Goal: Task Accomplishment & Management: Manage account settings

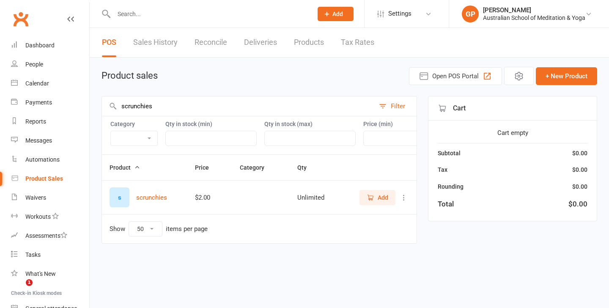
select select "50"
click at [37, 44] on div "Dashboard" at bounding box center [39, 45] width 29 height 7
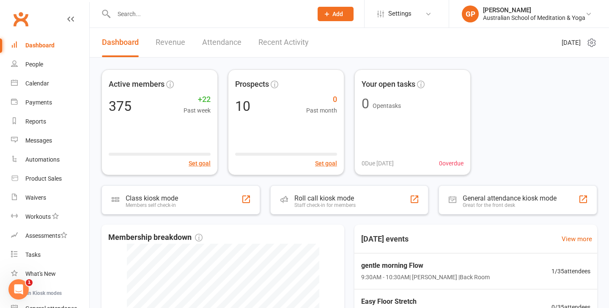
click at [136, 19] on div at bounding box center [203, 13] width 205 height 27
click at [128, 8] on input "text" at bounding box center [208, 14] width 195 height 12
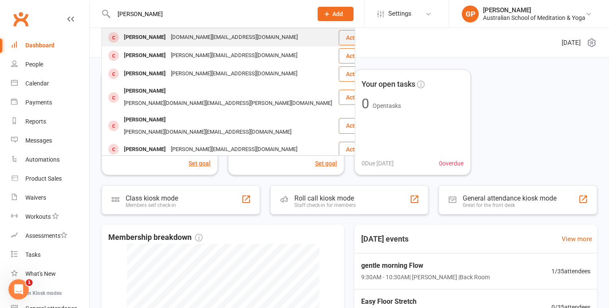
type input "[PERSON_NAME]"
click at [148, 37] on div "[PERSON_NAME]" at bounding box center [144, 37] width 47 height 12
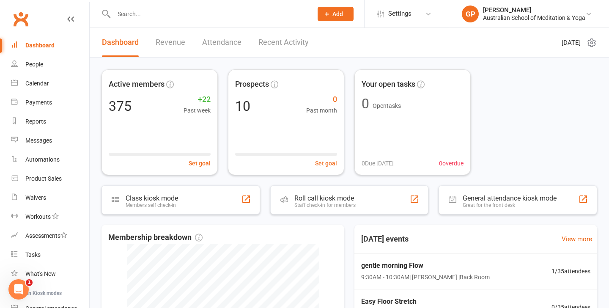
click at [162, 16] on input "text" at bounding box center [208, 14] width 195 height 12
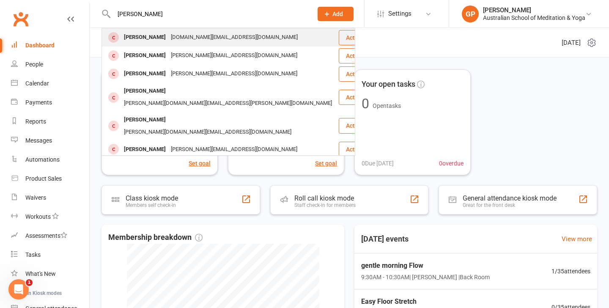
type input "[PERSON_NAME]"
click at [168, 37] on div "[DOMAIN_NAME][EMAIL_ADDRESS][DOMAIN_NAME]" at bounding box center [234, 37] width 132 height 12
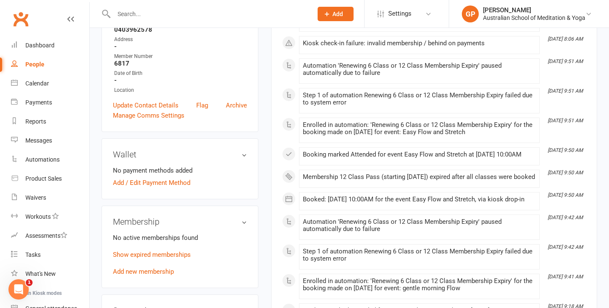
scroll to position [186, 0]
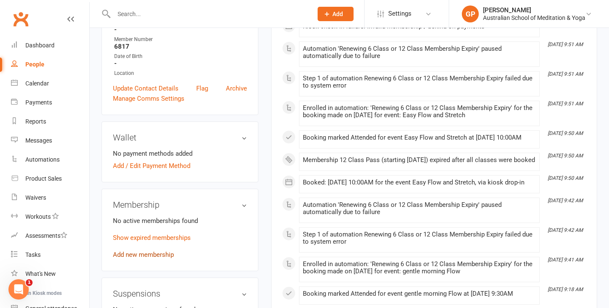
click at [140, 251] on link "Add new membership" at bounding box center [143, 255] width 61 height 8
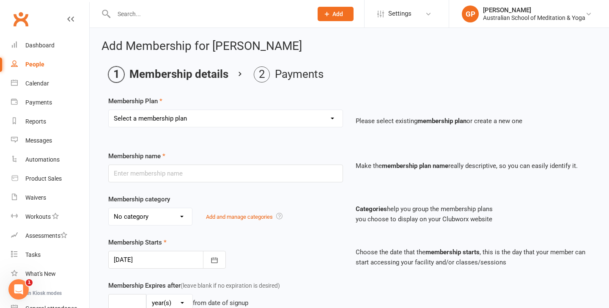
click at [244, 127] on div "Select a membership plan Create new Membership Plan Intro: Unlimited 1 Month Me…" at bounding box center [225, 118] width 235 height 18
click at [241, 117] on select "Select a membership plan Create new Membership Plan Intro: Unlimited 1 Month Me…" at bounding box center [226, 118] width 234 height 17
select select "8"
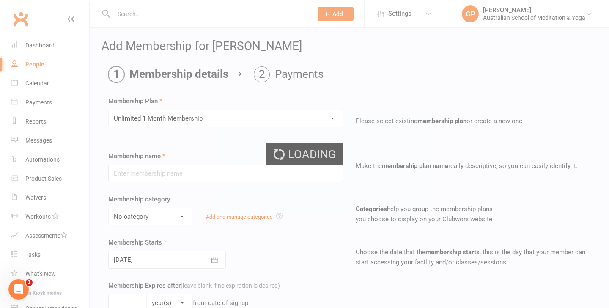
type input "Unlimited 1 Month Membership"
select select "5"
type input "1"
select select "2"
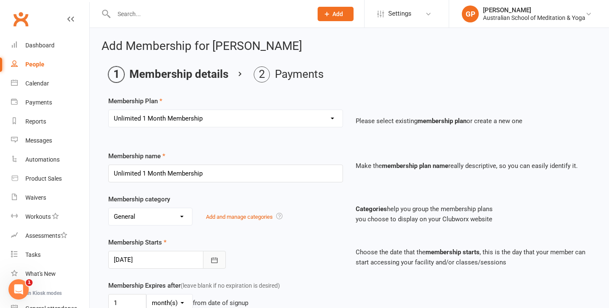
click at [212, 260] on icon "button" at bounding box center [214, 259] width 6 height 5
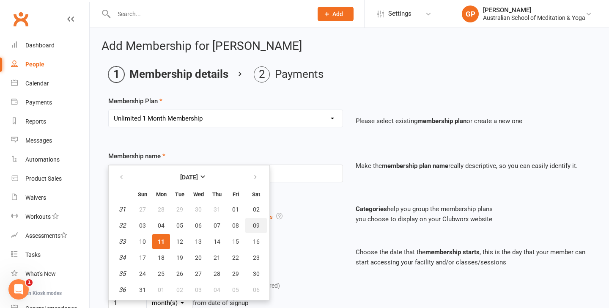
click at [256, 227] on span "09" at bounding box center [256, 225] width 7 height 7
type input "[DATE]"
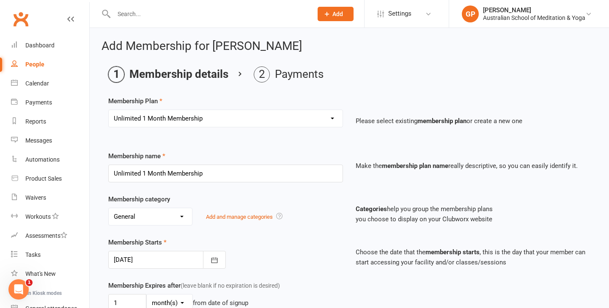
click at [309, 238] on div "Membership Starts 09 Aug 2025 August 2025 Sun Mon Tue Wed Thu Fri Sat 31 27 28 …" at bounding box center [225, 252] width 247 height 31
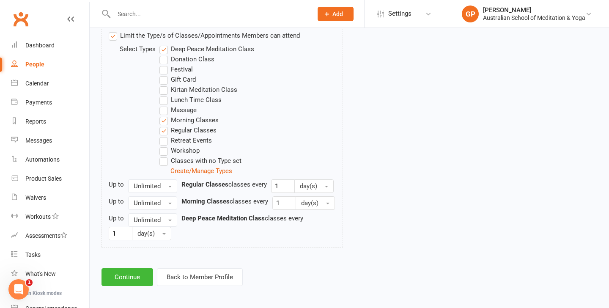
scroll to position [440, 0]
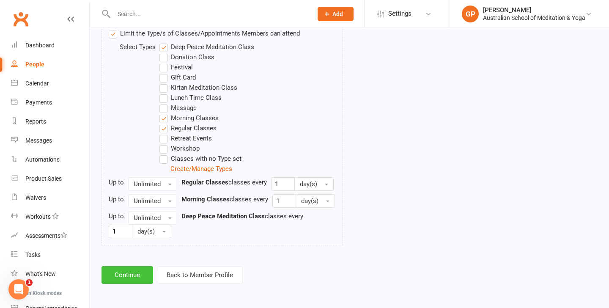
click at [135, 277] on button "Continue" at bounding box center [127, 275] width 52 height 18
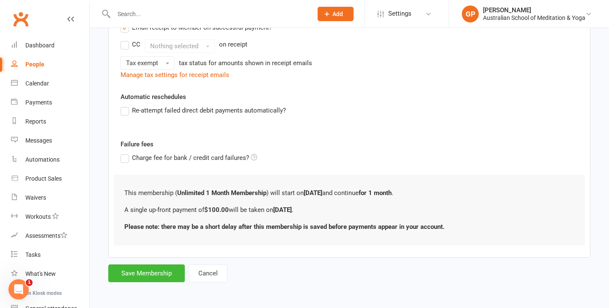
scroll to position [0, 0]
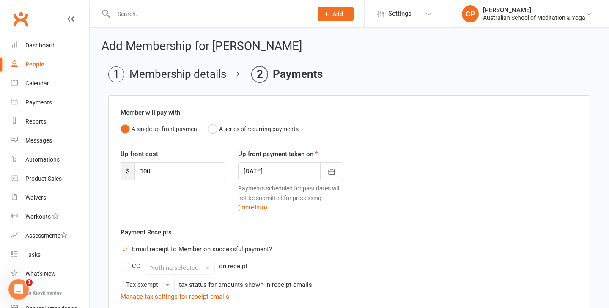
click at [350, 235] on div "Payment Receipts Email receipt to Member on successful payment? CC Nothing sele…" at bounding box center [348, 264] width 457 height 74
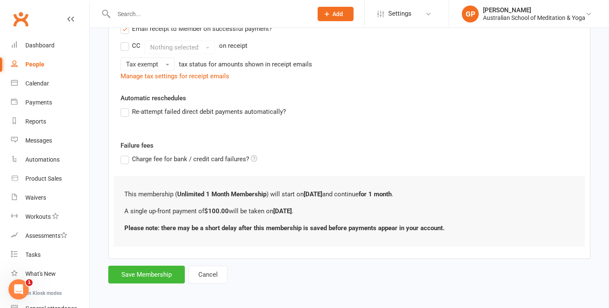
scroll to position [221, 0]
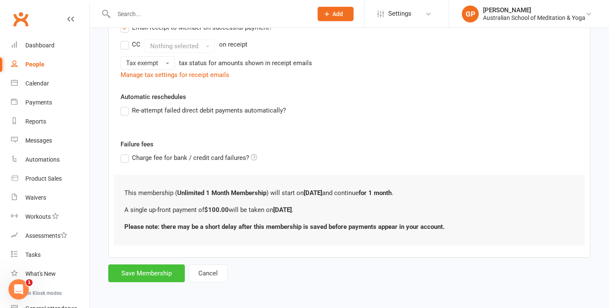
click at [152, 277] on button "Save Membership" at bounding box center [146, 273] width 77 height 18
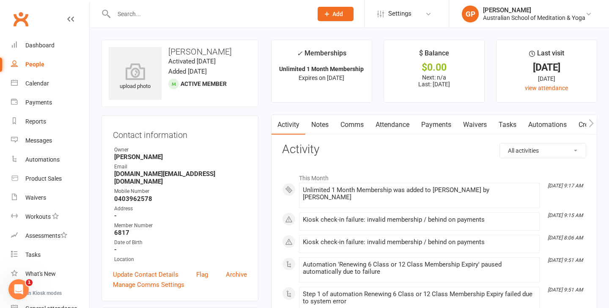
click at [436, 132] on link "Payments" at bounding box center [436, 124] width 42 height 19
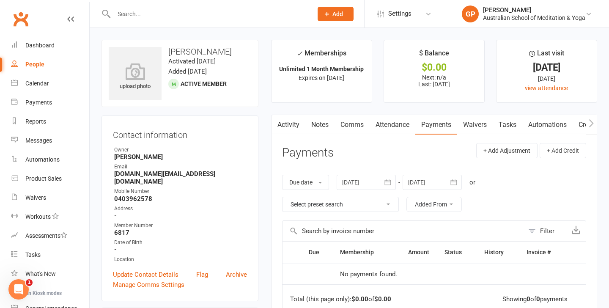
click at [436, 132] on link "Payments" at bounding box center [436, 124] width 42 height 19
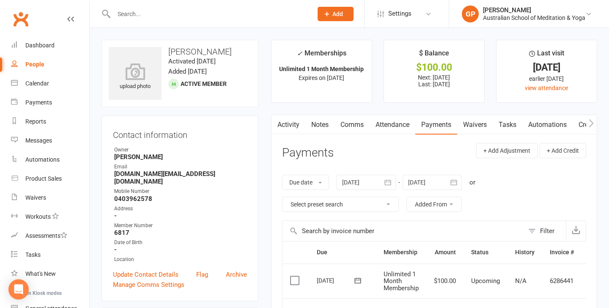
click at [290, 278] on label at bounding box center [295, 280] width 11 height 8
click at [290, 276] on input "checkbox" at bounding box center [292, 276] width 5 height 0
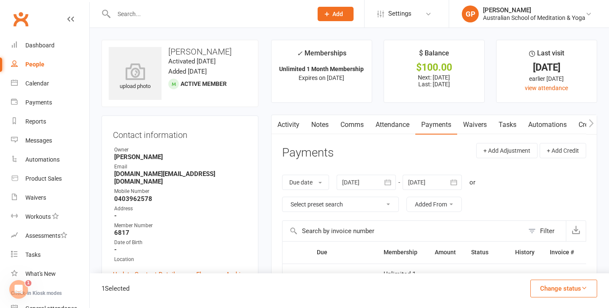
click at [549, 287] on button "Change status" at bounding box center [563, 288] width 67 height 18
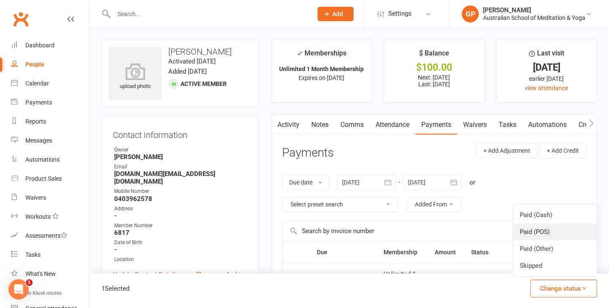
click at [541, 224] on link "Paid (POS)" at bounding box center [555, 231] width 84 height 17
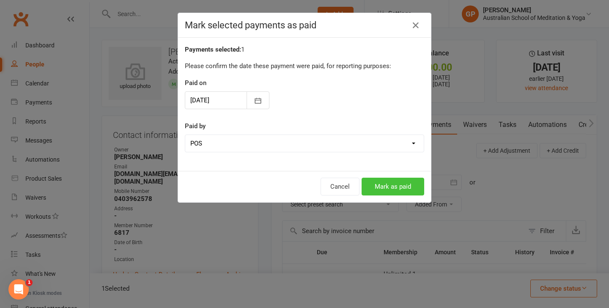
click at [394, 185] on button "Mark as paid" at bounding box center [392, 187] width 63 height 18
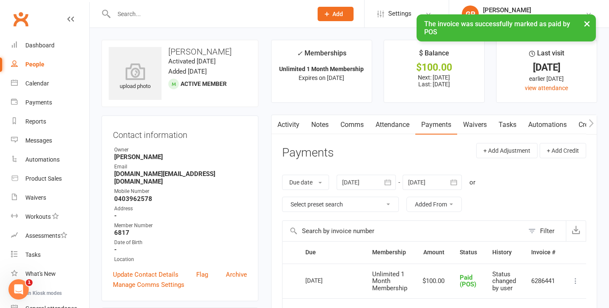
click at [266, 142] on main "✓ Memberships Unlimited 1 Month Membership Expires on [DATE] $ Balance $100.00 …" at bounding box center [434, 247] width 339 height 415
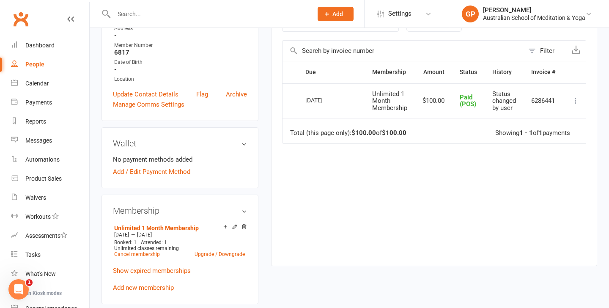
scroll to position [203, 0]
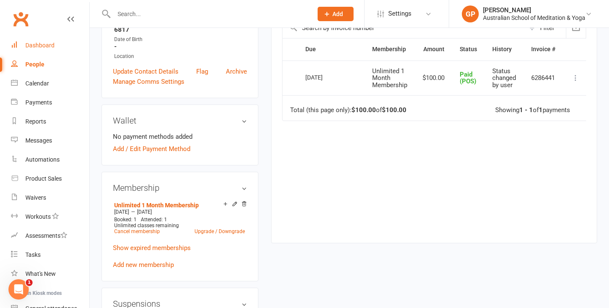
click at [46, 49] on link "Dashboard" at bounding box center [50, 45] width 78 height 19
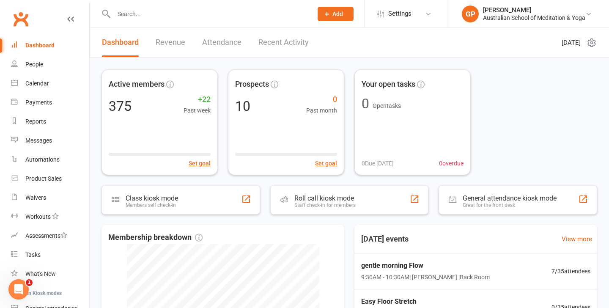
click at [530, 101] on div "Active members 375 +22 Past week Set goal Prospects 10 0 Past month Set goal Yo…" at bounding box center [348, 122] width 495 height 106
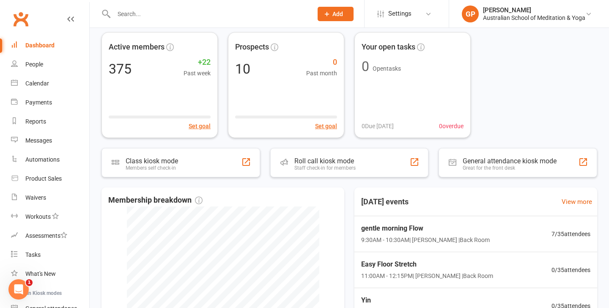
scroll to position [34, 0]
